Goal: Navigation & Orientation: Find specific page/section

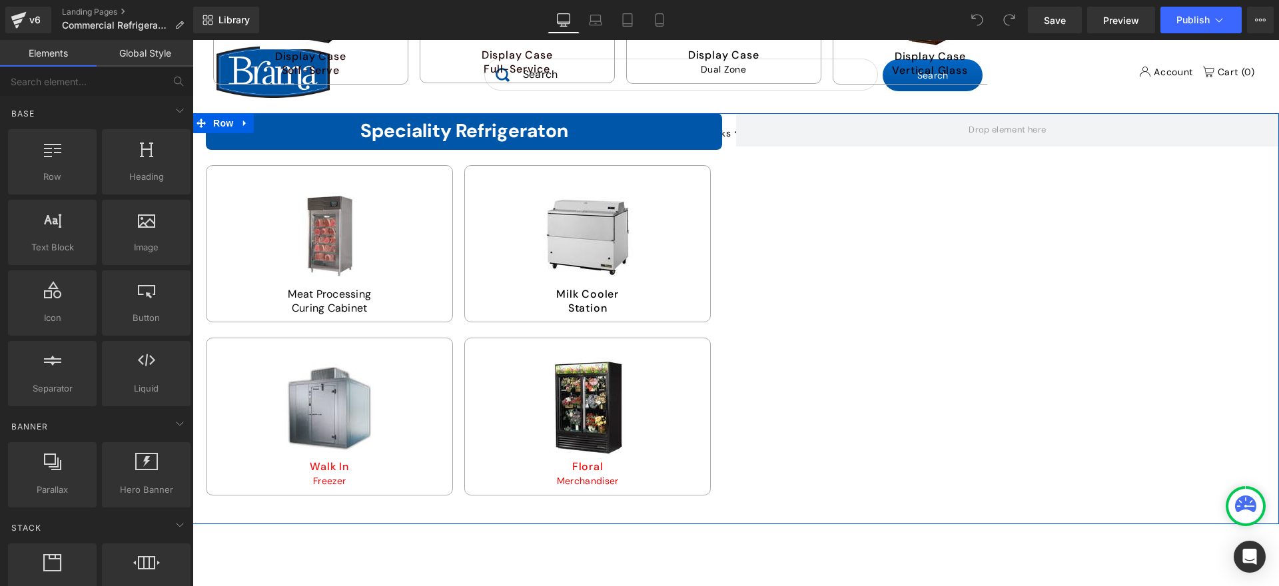
scroll to position [2198, 0]
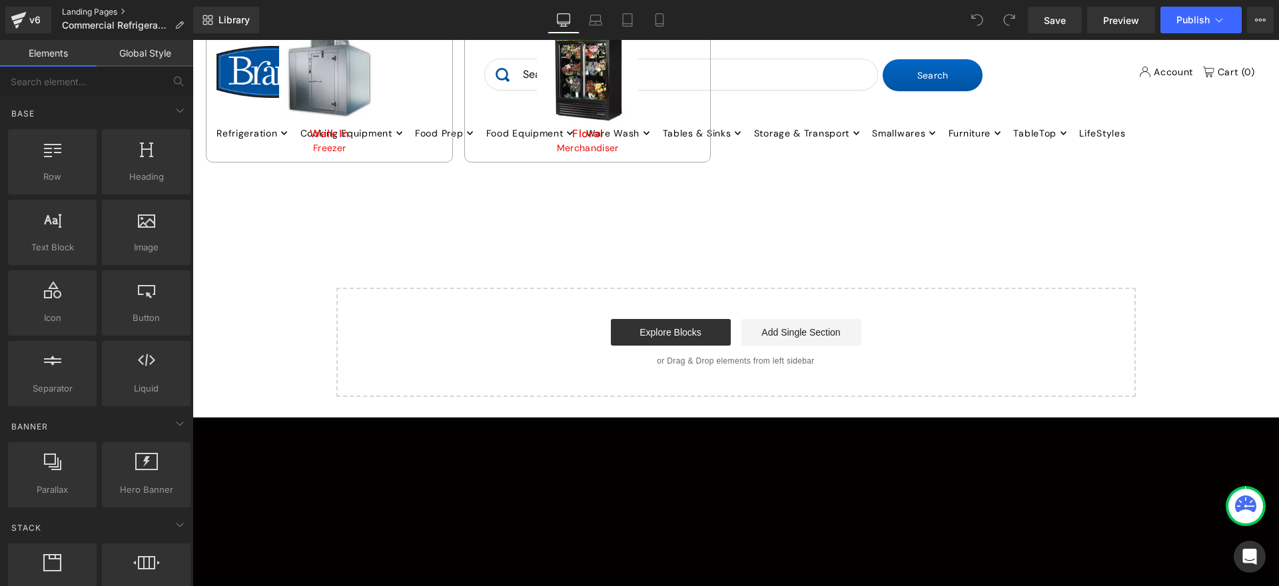
click at [102, 9] on link "Landing Pages" at bounding box center [128, 12] width 133 height 11
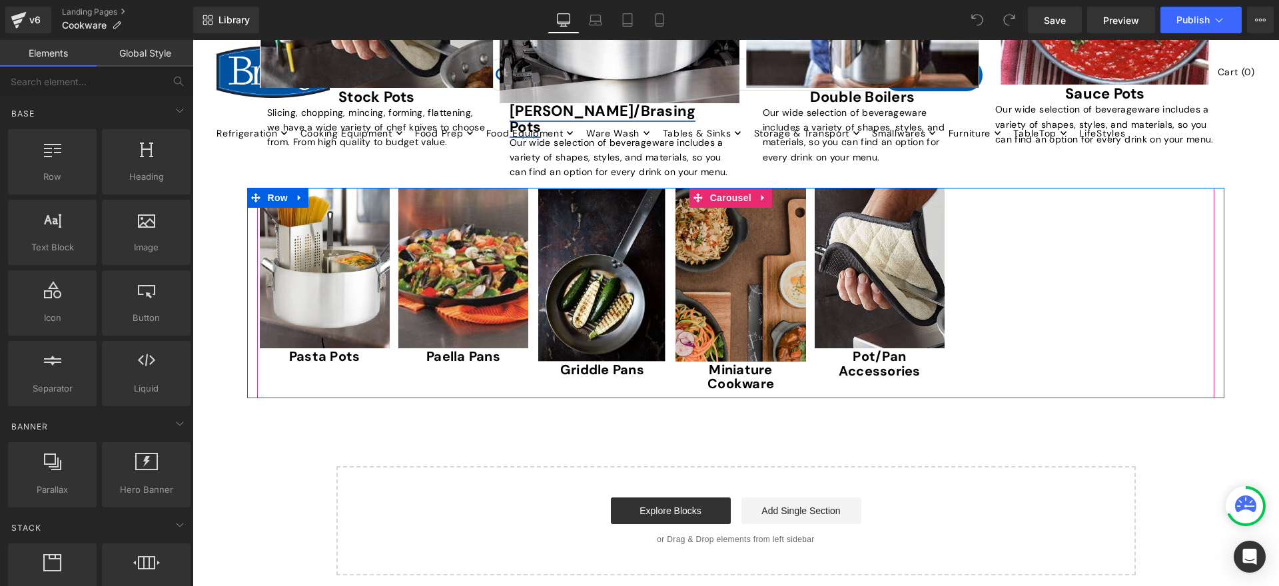
scroll to position [866, 0]
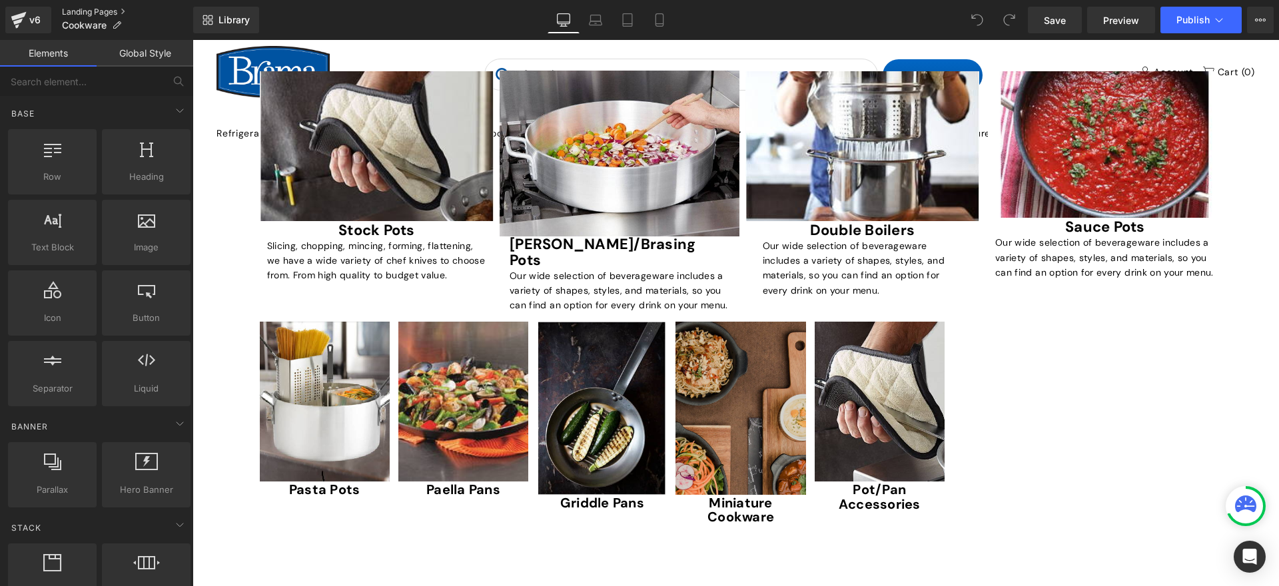
click at [101, 9] on link "Landing Pages" at bounding box center [127, 12] width 131 height 11
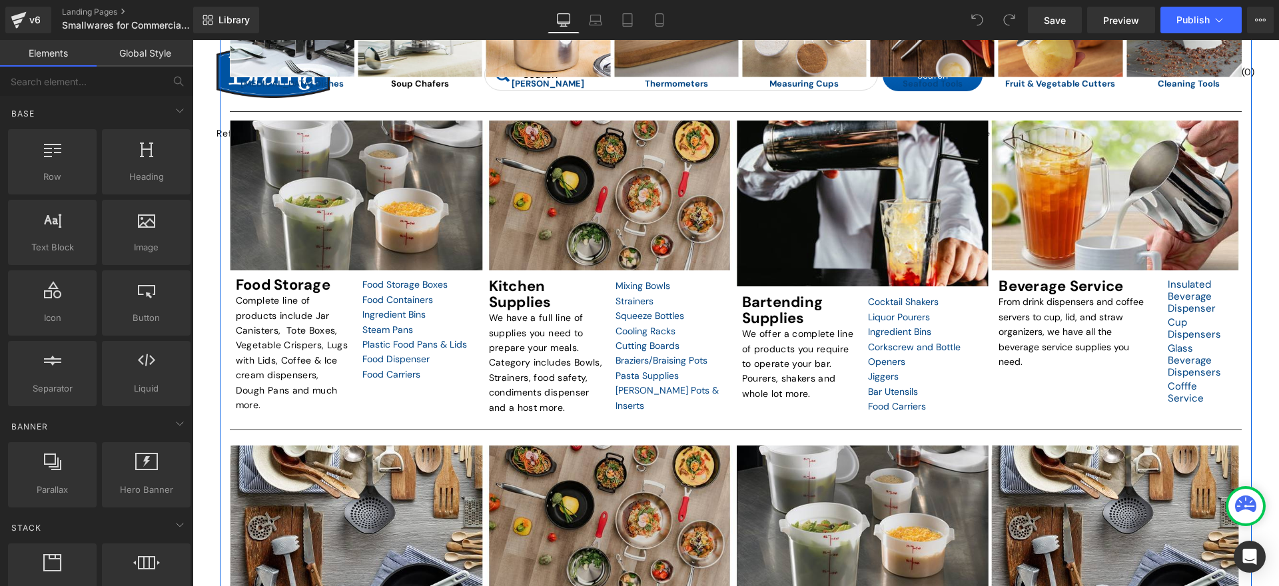
scroll to position [1133, 0]
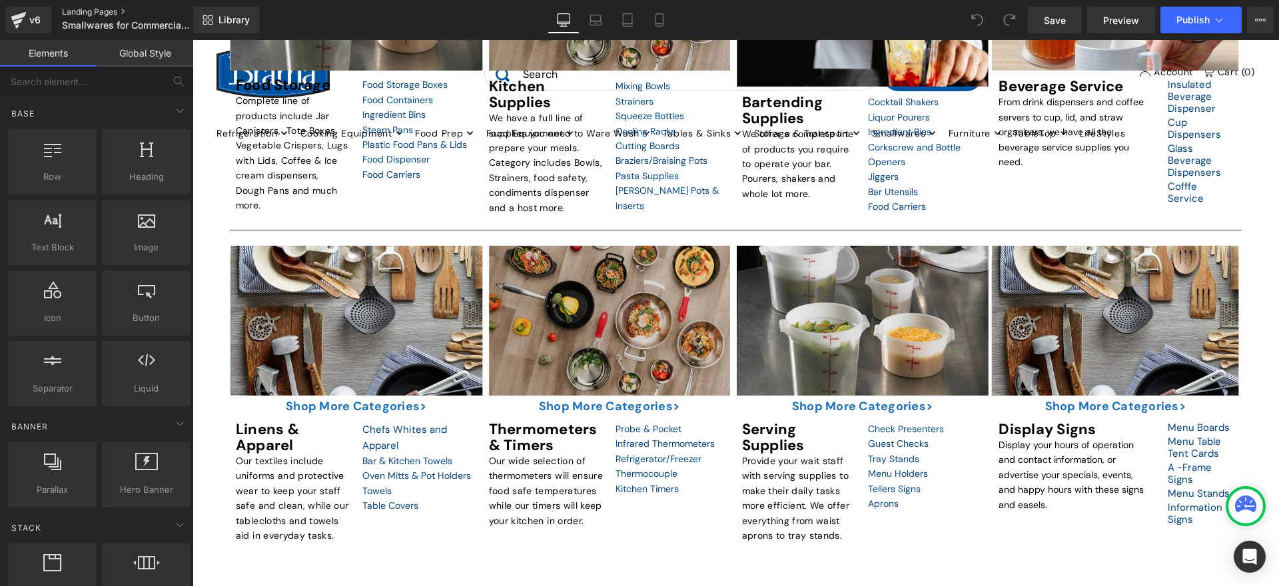
click at [97, 7] on link "Landing Pages" at bounding box center [138, 12] width 153 height 11
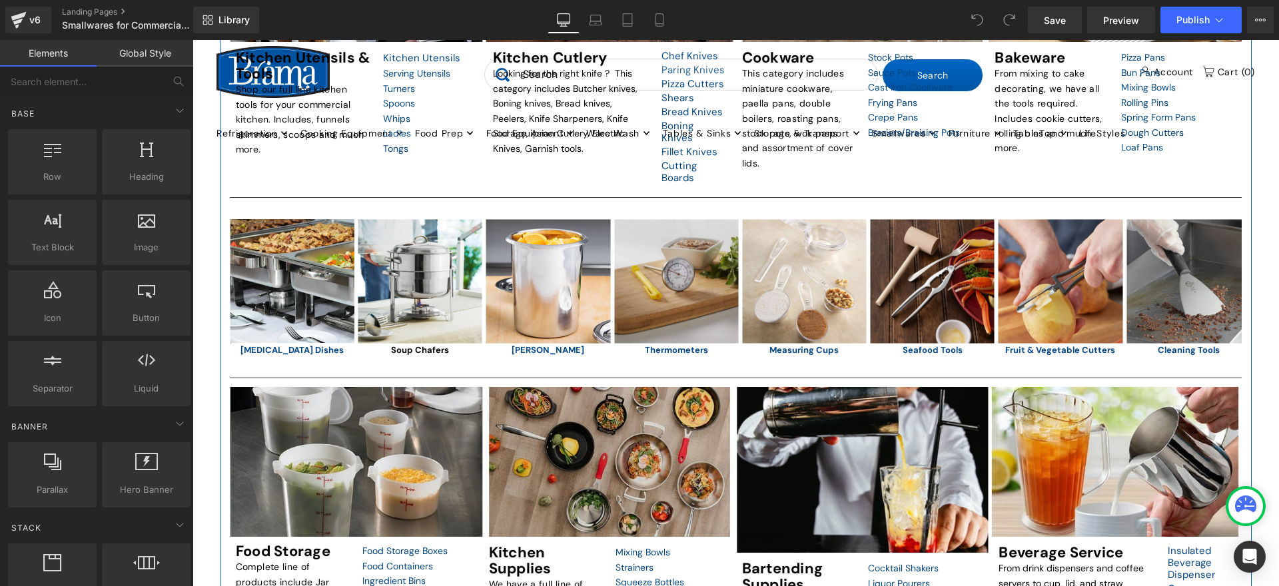
scroll to position [799, 0]
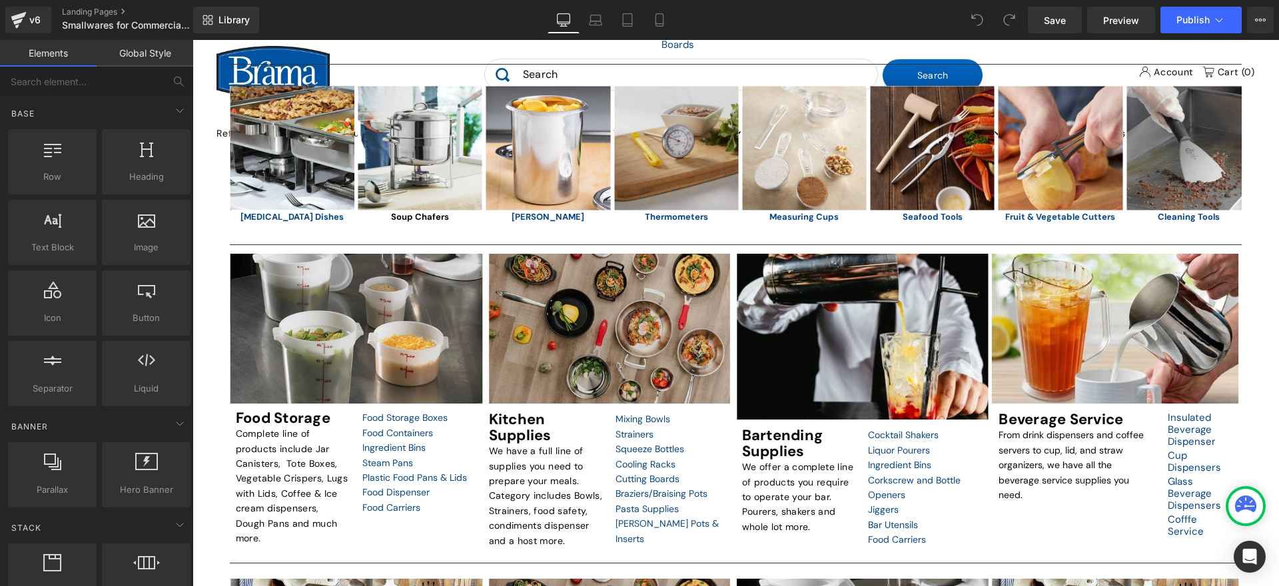
click at [1241, 505] on icon at bounding box center [1245, 504] width 21 height 17
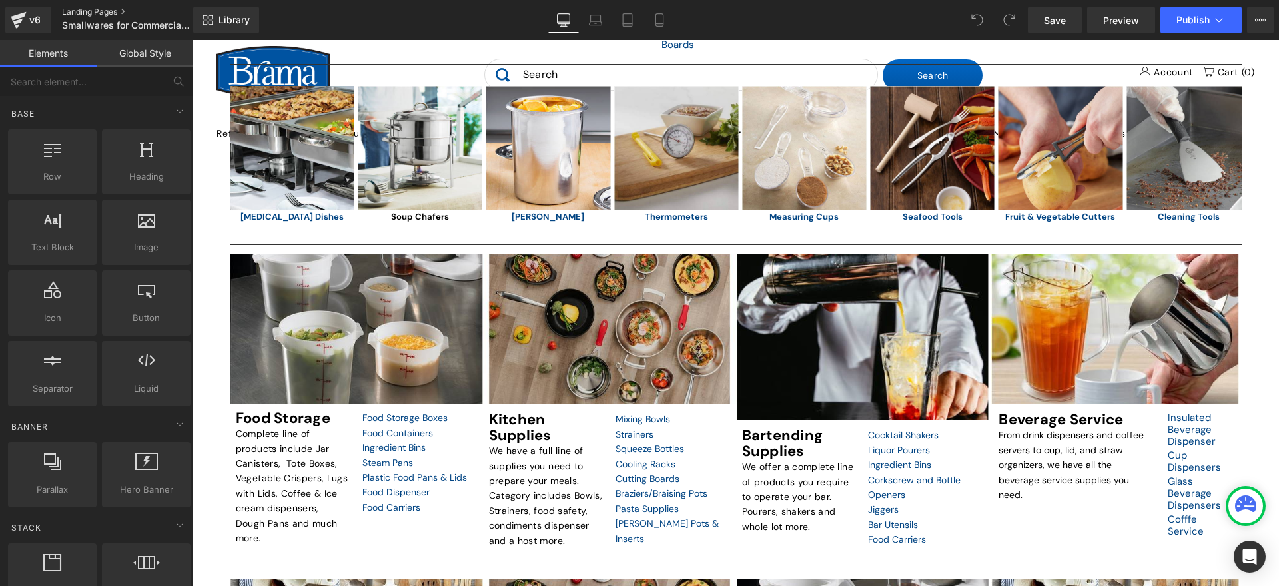
click at [103, 7] on link "Landing Pages" at bounding box center [138, 12] width 153 height 11
